Goal: Information Seeking & Learning: Find contact information

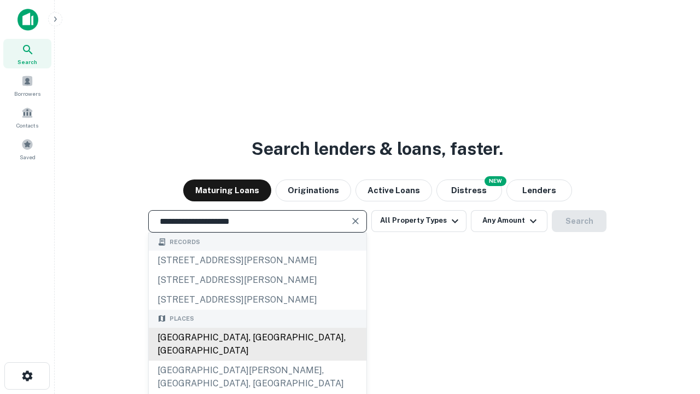
click at [257, 360] on div "[GEOGRAPHIC_DATA], [GEOGRAPHIC_DATA], [GEOGRAPHIC_DATA]" at bounding box center [258, 343] width 218 height 33
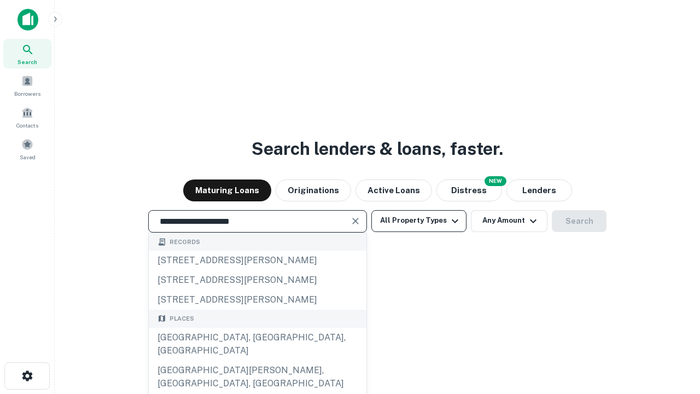
type input "**********"
click at [419, 220] on button "All Property Types" at bounding box center [418, 221] width 95 height 22
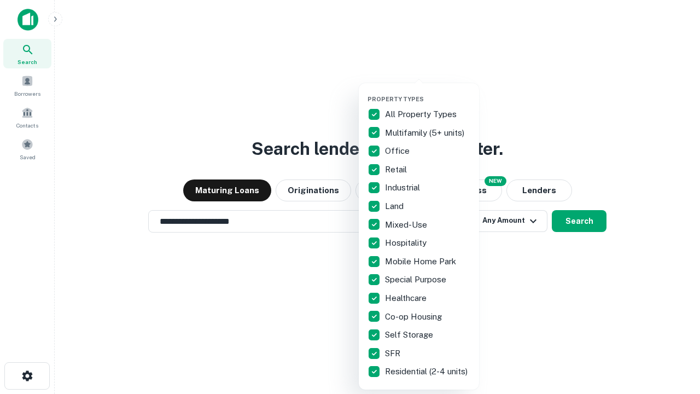
click at [428, 92] on button "button" at bounding box center [427, 92] width 120 height 1
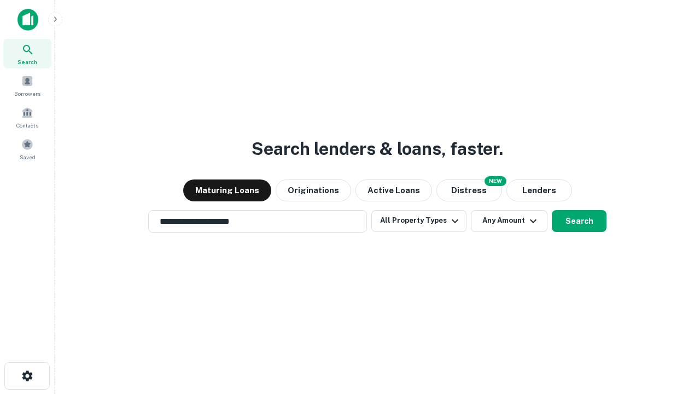
scroll to position [17, 0]
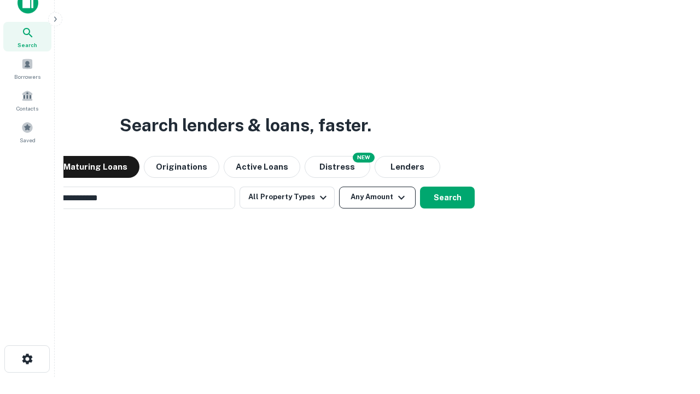
click at [339, 186] on button "Any Amount" at bounding box center [377, 197] width 77 height 22
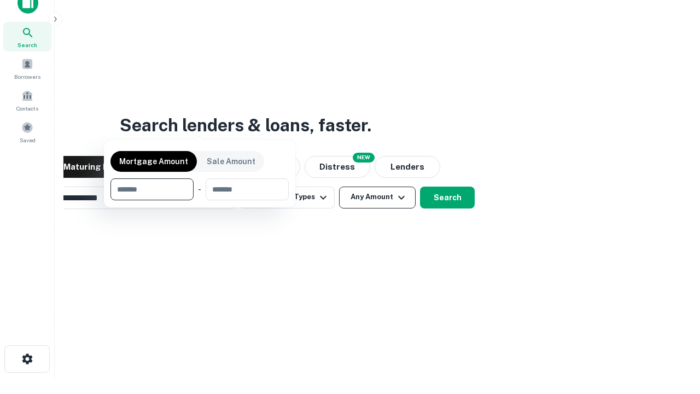
scroll to position [17, 0]
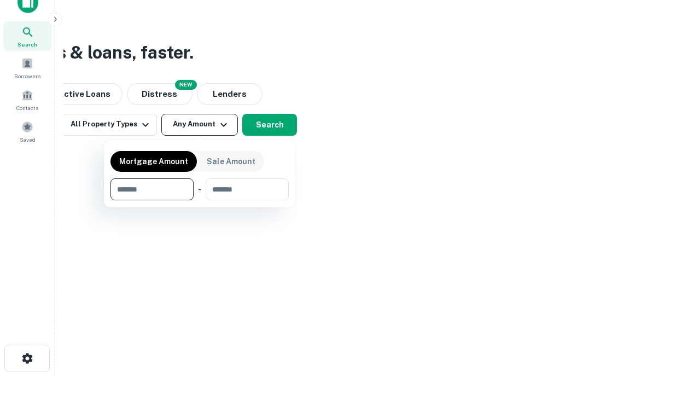
type input "*******"
click at [200, 200] on button "button" at bounding box center [199, 200] width 178 height 1
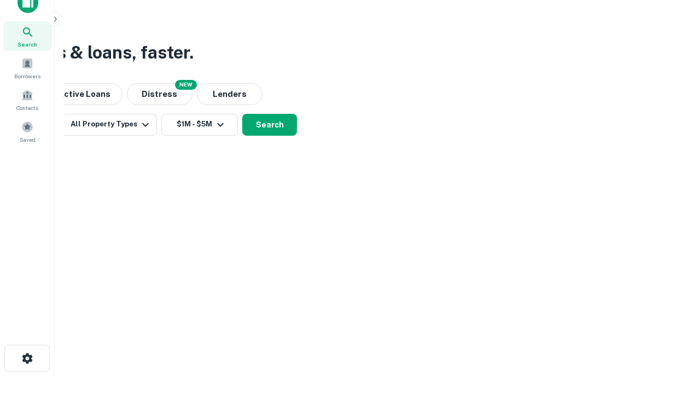
scroll to position [17, 0]
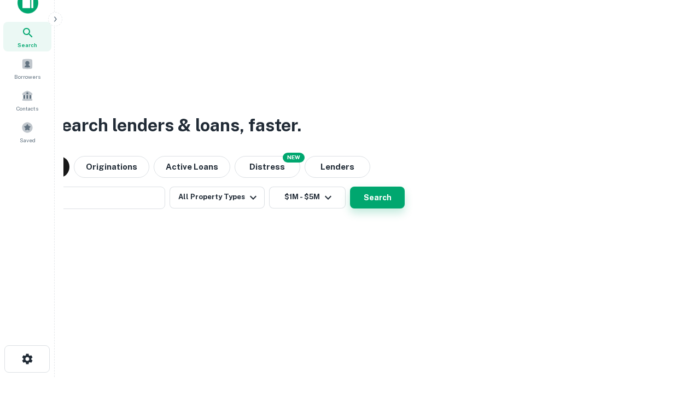
click at [350, 186] on button "Search" at bounding box center [377, 197] width 55 height 22
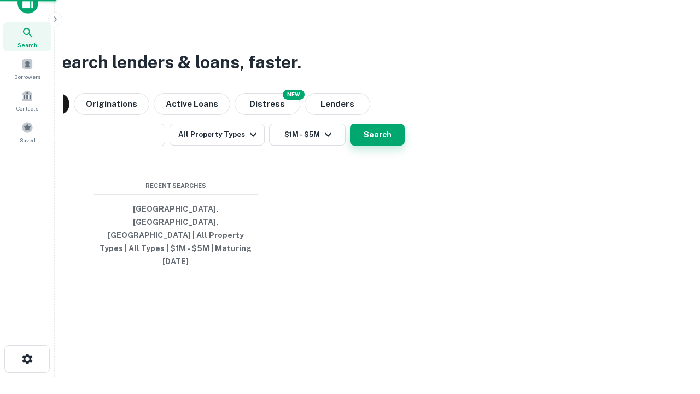
scroll to position [17, 0]
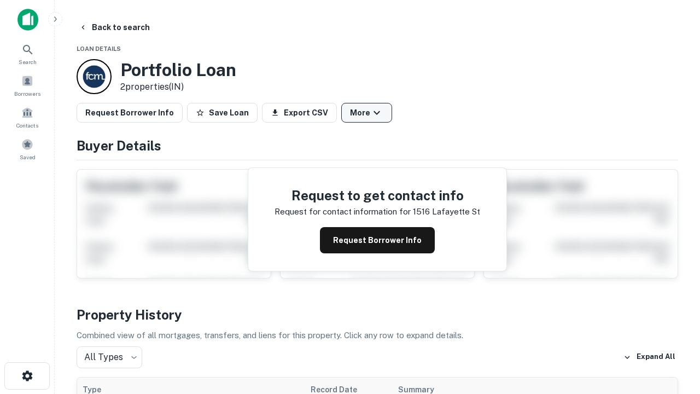
click at [366, 113] on button "More" at bounding box center [366, 113] width 51 height 20
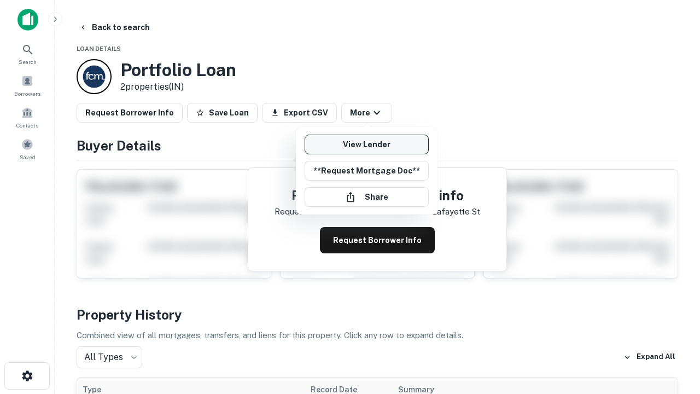
click at [366, 144] on link "View Lender" at bounding box center [366, 144] width 124 height 20
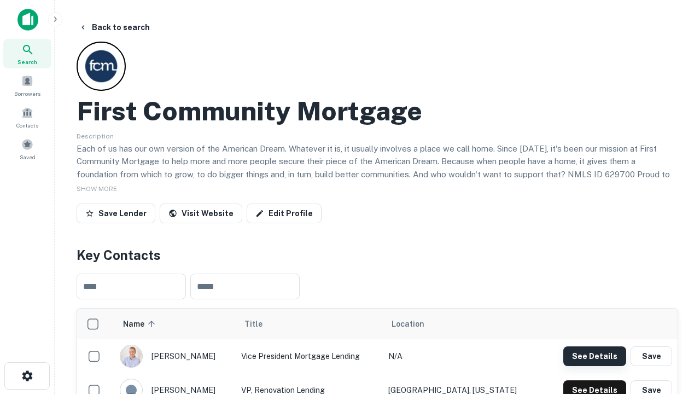
click at [594, 355] on button "See Details" at bounding box center [594, 356] width 63 height 20
click at [27, 376] on icon "button" at bounding box center [27, 375] width 13 height 13
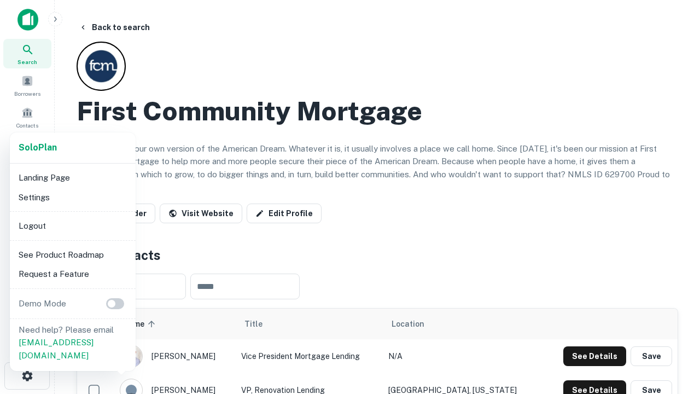
click at [72, 225] on li "Logout" at bounding box center [72, 226] width 117 height 20
